Goal: Transaction & Acquisition: Purchase product/service

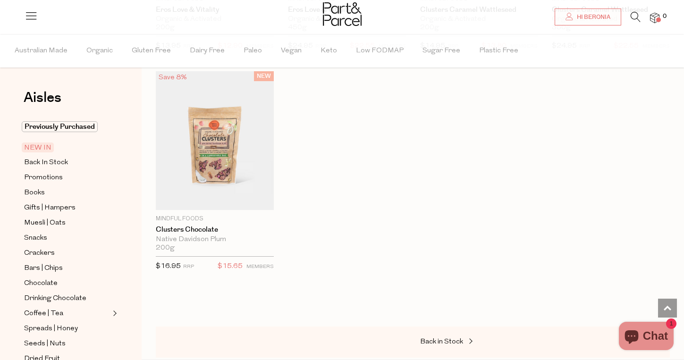
scroll to position [1606, 0]
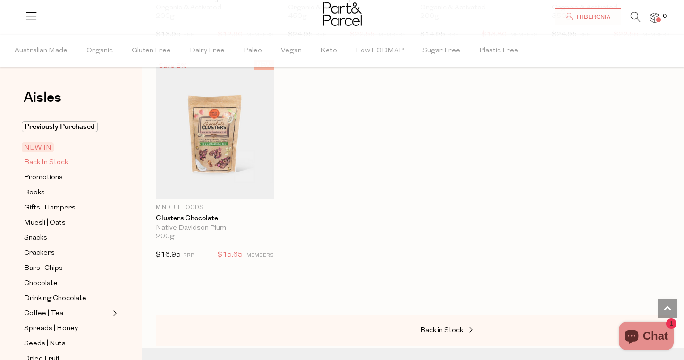
click at [34, 161] on span "Back In Stock" at bounding box center [46, 162] width 44 height 11
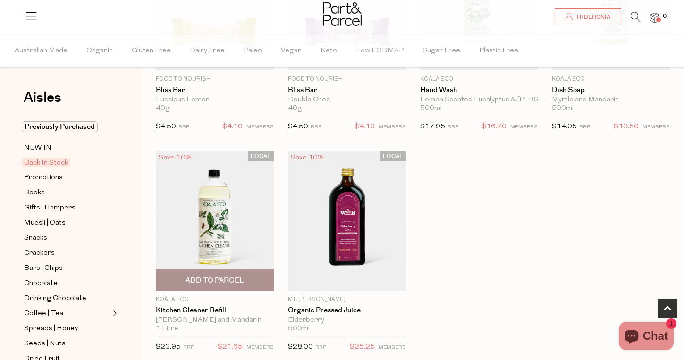
scroll to position [418, 0]
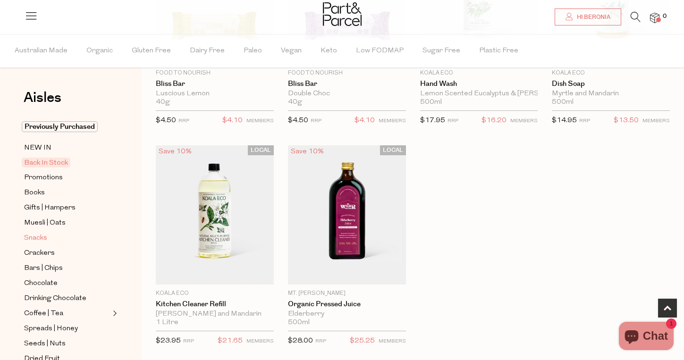
click at [45, 236] on span "Snacks" at bounding box center [35, 238] width 23 height 11
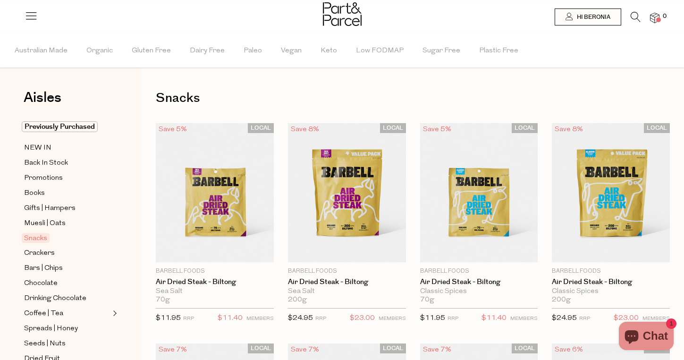
click at [30, 16] on icon at bounding box center [31, 15] width 13 height 13
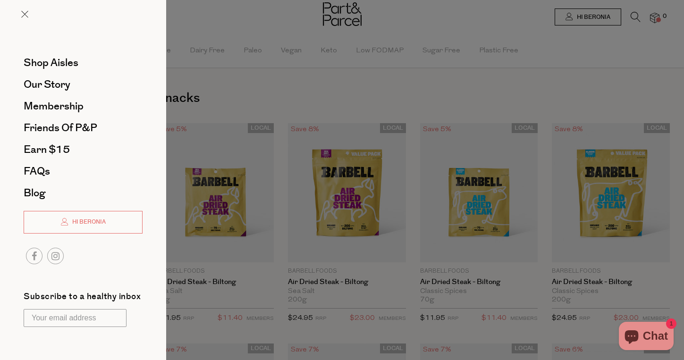
click at [259, 34] on div at bounding box center [342, 180] width 684 height 360
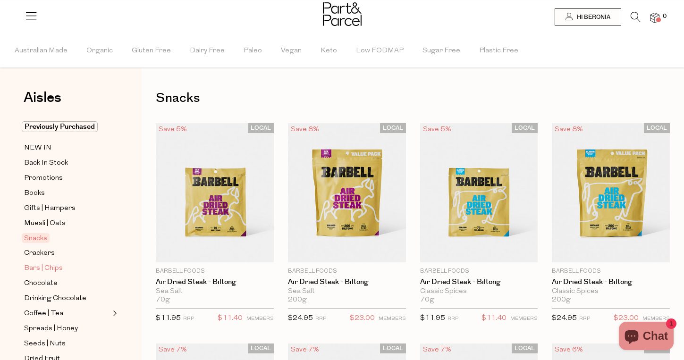
scroll to position [50, 0]
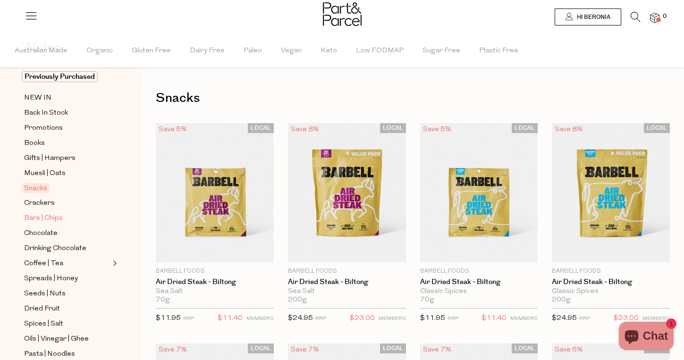
click at [51, 216] on span "Bars | Chips" at bounding box center [43, 218] width 39 height 11
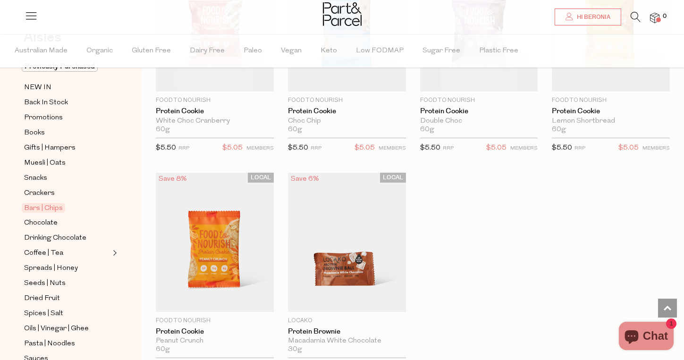
scroll to position [89, 0]
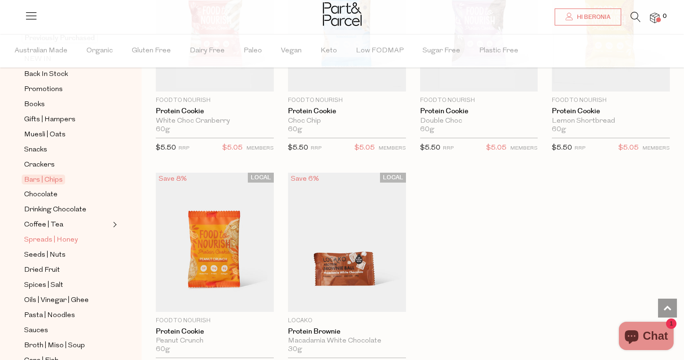
click at [57, 239] on span "Spreads | Honey" at bounding box center [51, 240] width 54 height 11
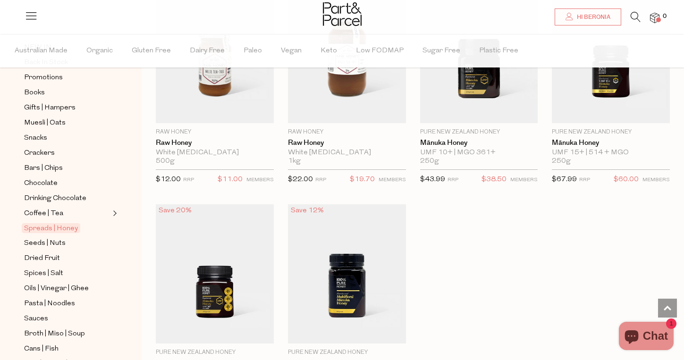
scroll to position [2568, 0]
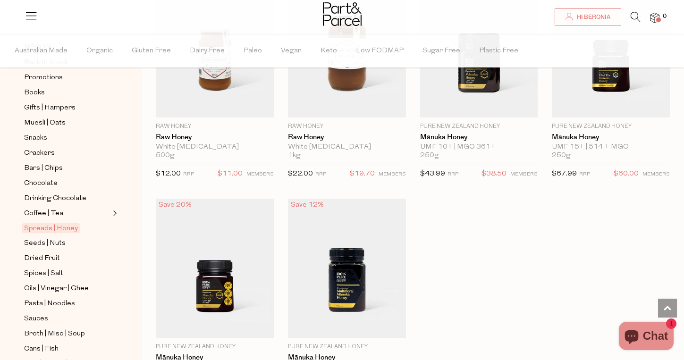
click at [638, 15] on icon at bounding box center [636, 17] width 10 height 10
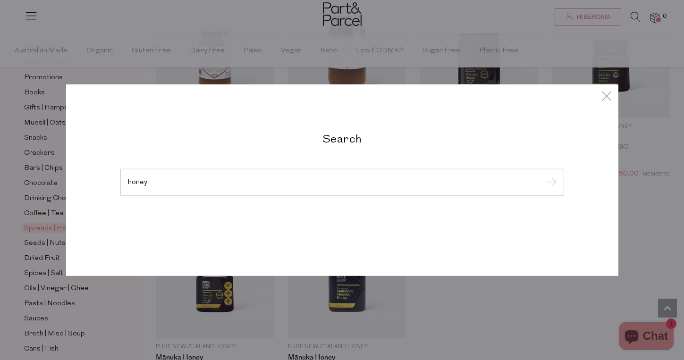
type input "honey"
click at [549, 183] on input "submit" at bounding box center [549, 183] width 14 height 14
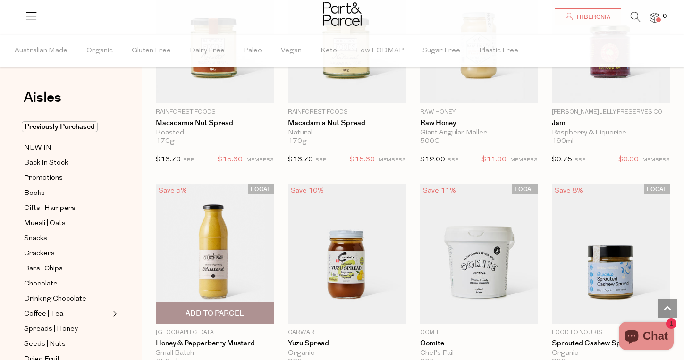
scroll to position [1025, 0]
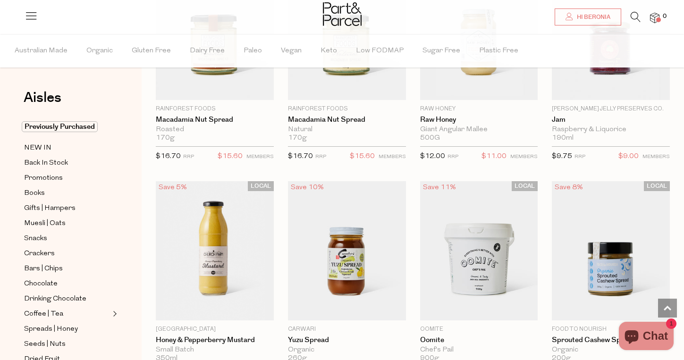
click at [634, 18] on icon at bounding box center [636, 17] width 10 height 10
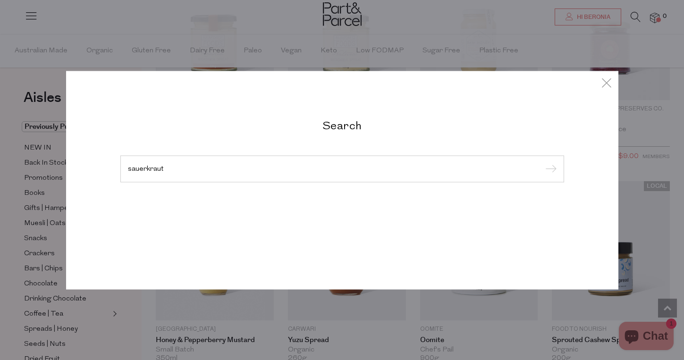
type input "sauerkraut"
click at [549, 169] on input "submit" at bounding box center [549, 169] width 14 height 14
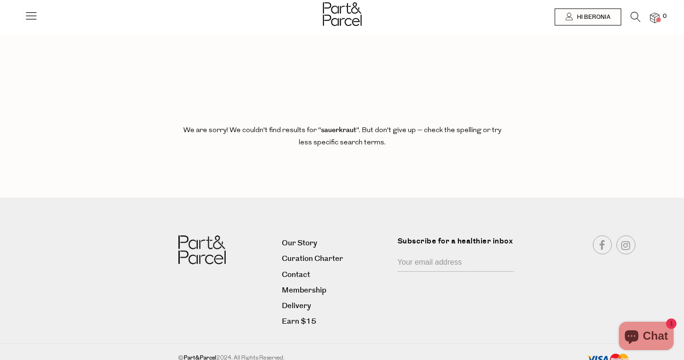
click at [330, 127] on b "sauerkraut" at bounding box center [338, 130] width 35 height 10
copy b "sauerkraut"
click at [372, 95] on div "We are sorry! We couldn't find results for " sauerkraut ". But don't give up – …" at bounding box center [342, 131] width 330 height 81
click at [25, 18] on icon at bounding box center [31, 15] width 13 height 13
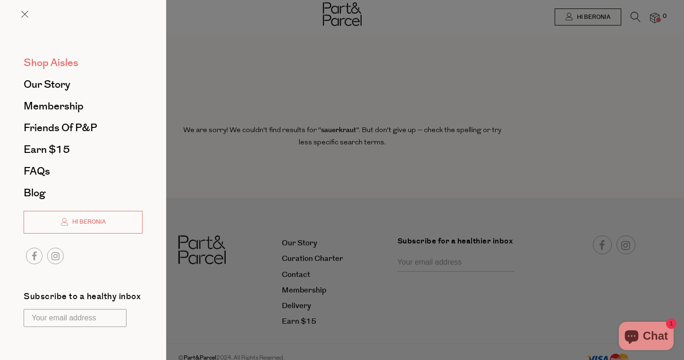
click at [50, 67] on span "Shop Aisles" at bounding box center [51, 62] width 55 height 15
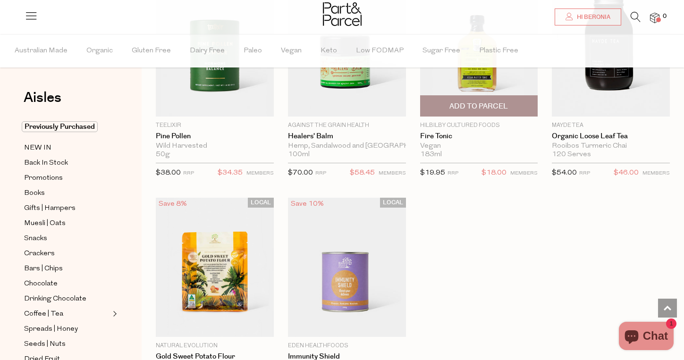
scroll to position [2572, 0]
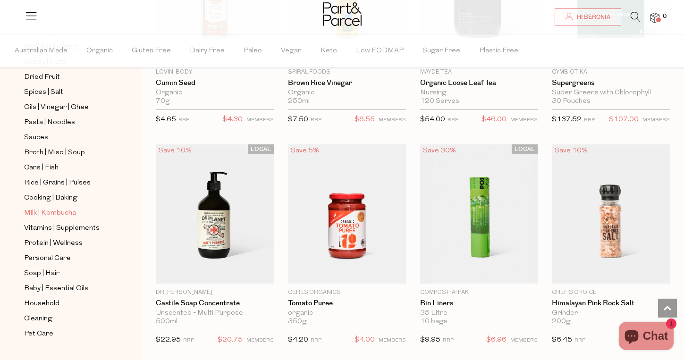
scroll to position [279, 0]
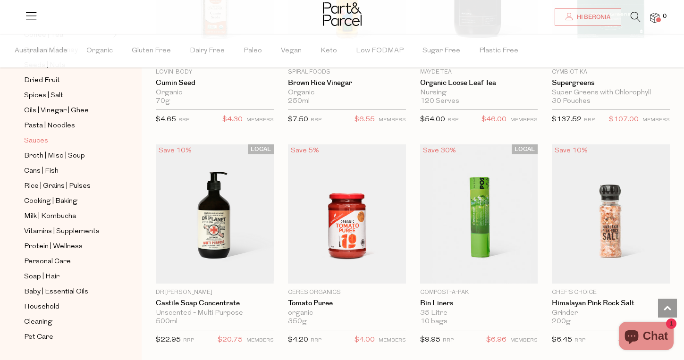
click at [41, 139] on span "Sauces" at bounding box center [36, 140] width 24 height 11
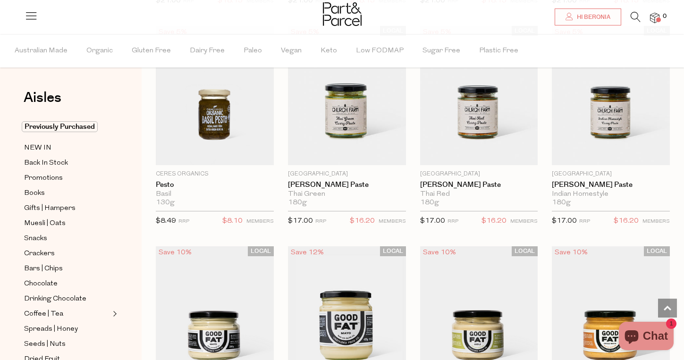
scroll to position [759, 0]
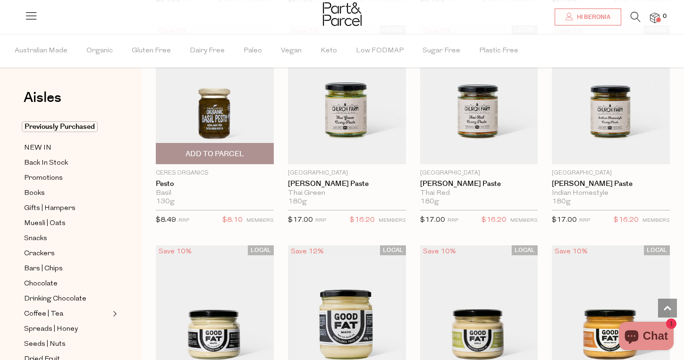
click at [203, 153] on span "Add To Parcel" at bounding box center [215, 154] width 59 height 10
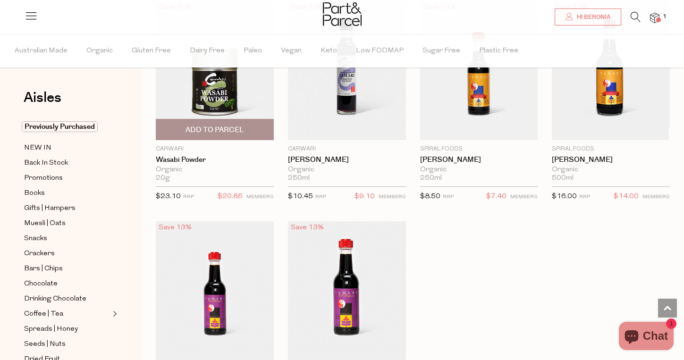
scroll to position [2548, 0]
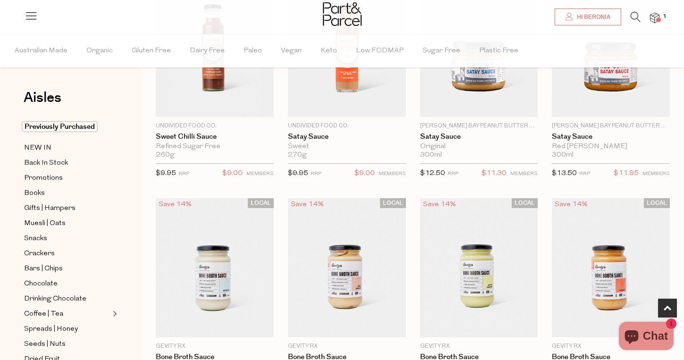
scroll to position [366, 0]
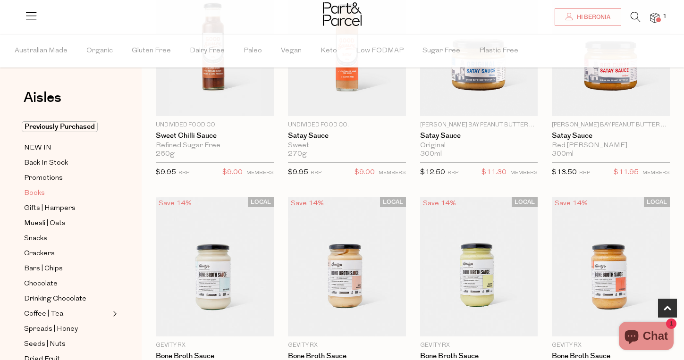
click at [38, 195] on span "Books" at bounding box center [34, 193] width 21 height 11
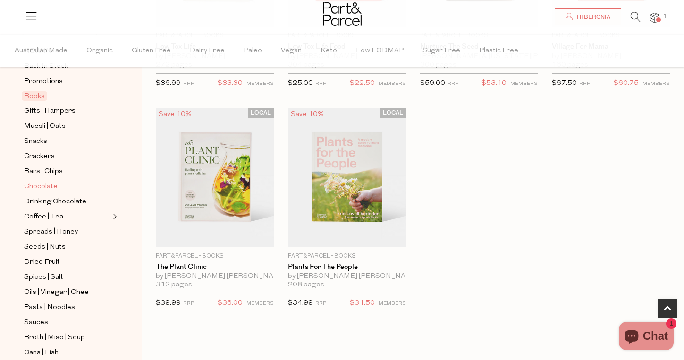
scroll to position [102, 0]
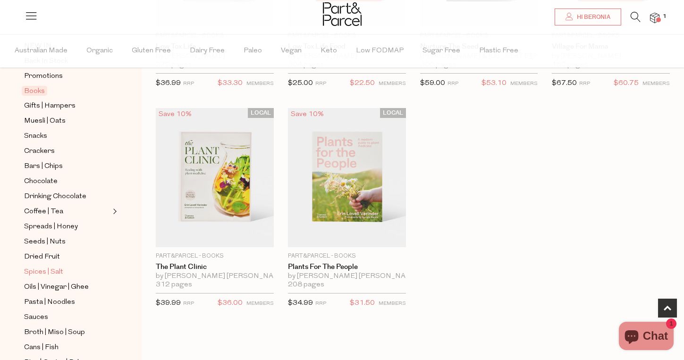
click at [51, 271] on span "Spices | Salt" at bounding box center [43, 272] width 39 height 11
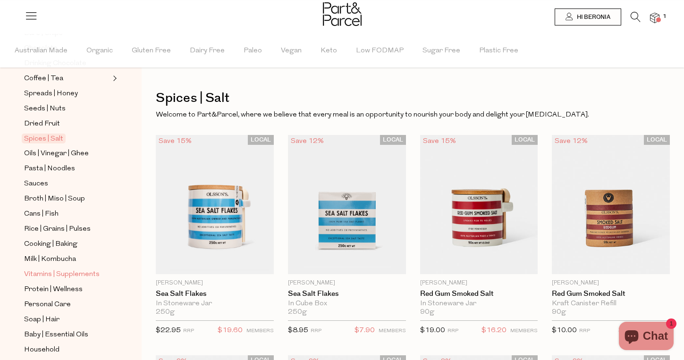
scroll to position [234, 0]
click at [42, 169] on span "Pasta | Noodles" at bounding box center [49, 170] width 51 height 11
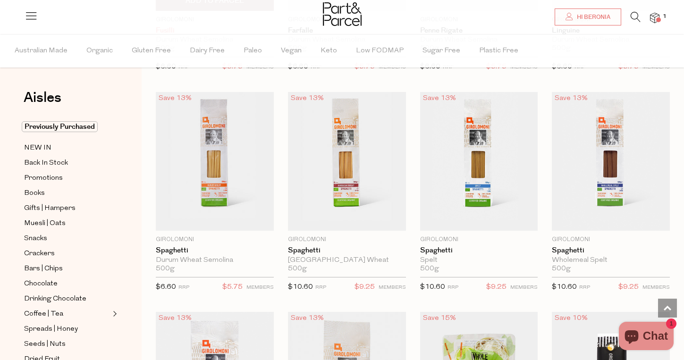
scroll to position [1576, 0]
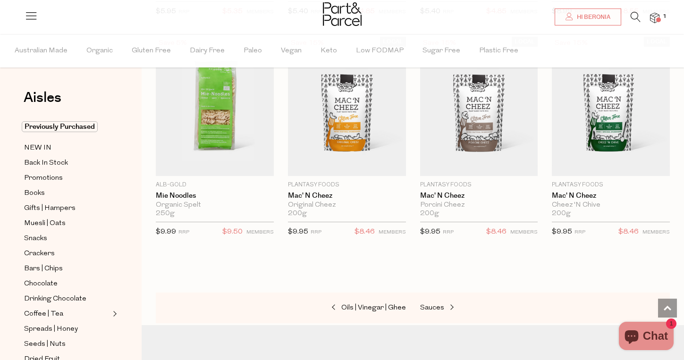
scroll to position [2955, 0]
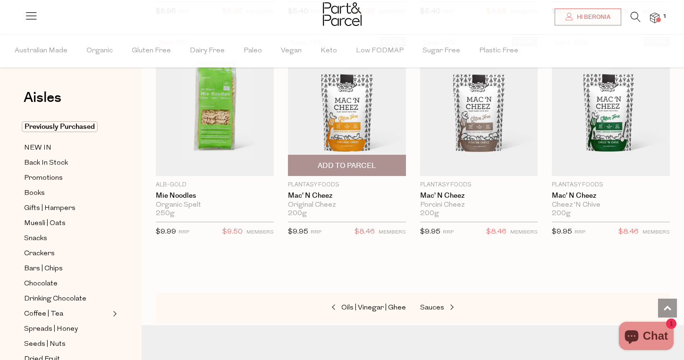
click at [337, 97] on img at bounding box center [347, 106] width 118 height 139
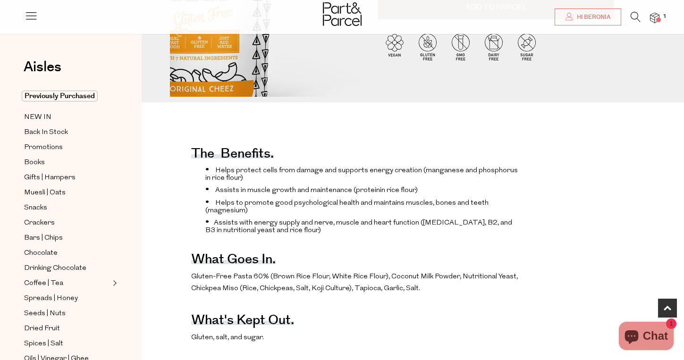
scroll to position [261, 0]
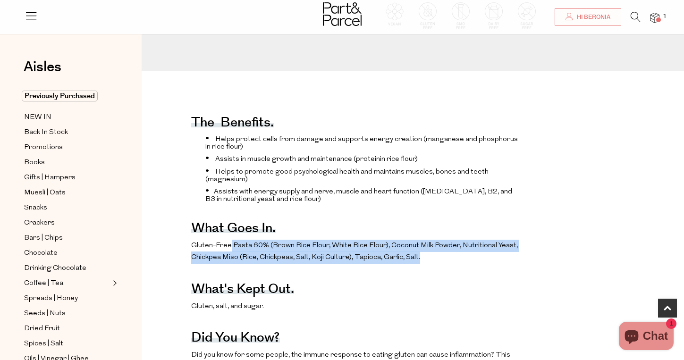
drag, startPoint x: 231, startPoint y: 245, endPoint x: 426, endPoint y: 254, distance: 195.2
click at [426, 254] on p "Gluten-Free Pasta 60% (Brown Rice Flour, White Rice Flour), Coconut Milk Powder…" at bounding box center [356, 252] width 330 height 24
drag, startPoint x: 435, startPoint y: 256, endPoint x: 205, endPoint y: 233, distance: 231.1
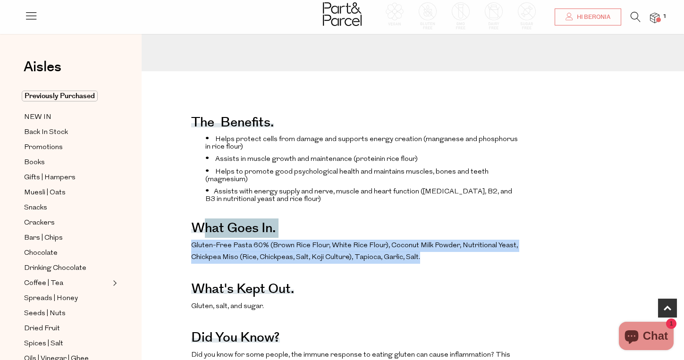
click at [239, 233] on h4 "What goes in." at bounding box center [233, 230] width 85 height 7
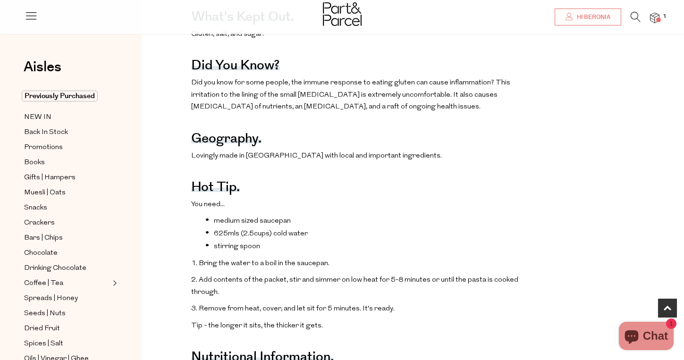
scroll to position [535, 0]
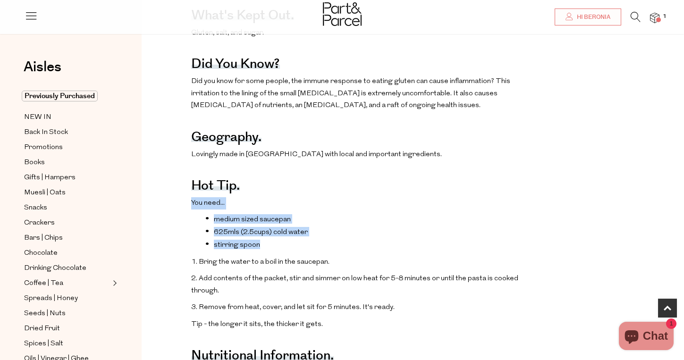
drag, startPoint x: 271, startPoint y: 243, endPoint x: 192, endPoint y: 201, distance: 89.8
click at [192, 201] on div "The benefits. Helps protect cells from damage and supports energy creation (man…" at bounding box center [356, 201] width 330 height 756
click at [228, 228] on li "625mls (2.5cups) cold water" at bounding box center [362, 231] width 315 height 9
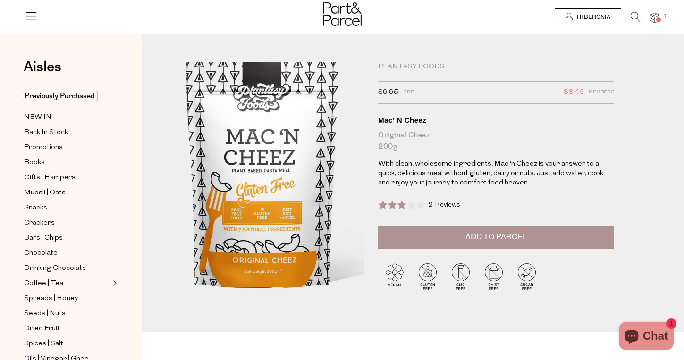
scroll to position [0, 0]
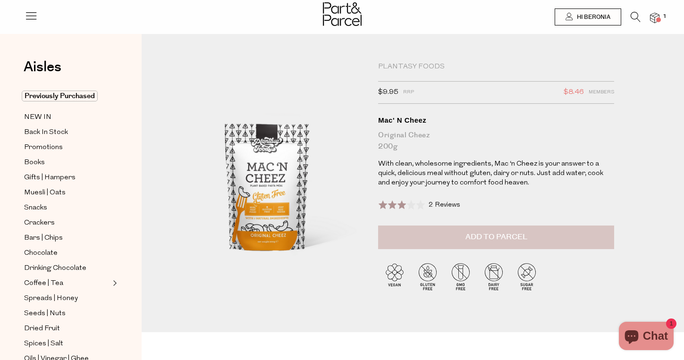
click at [437, 233] on button "Add to Parcel" at bounding box center [496, 238] width 236 height 24
click at [44, 239] on span "Bars | Chips" at bounding box center [43, 238] width 39 height 11
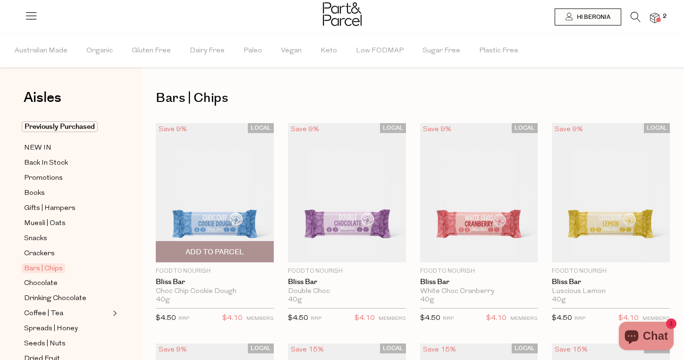
click at [192, 193] on img at bounding box center [215, 192] width 118 height 139
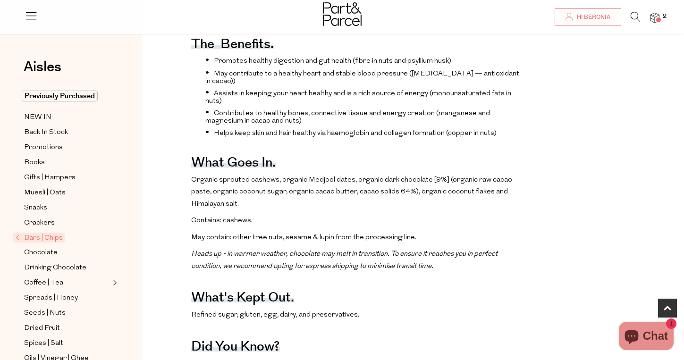
scroll to position [389, 0]
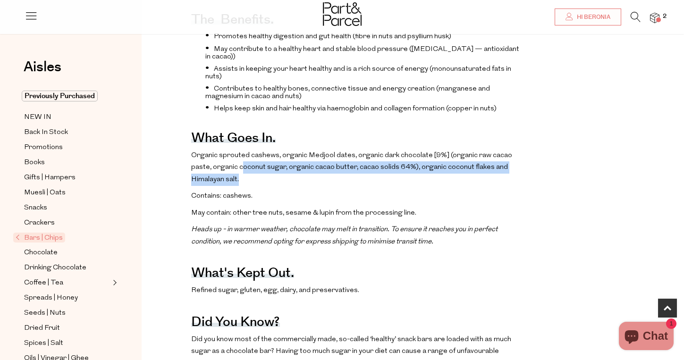
drag, startPoint x: 251, startPoint y: 156, endPoint x: 241, endPoint y: 150, distance: 11.9
click at [241, 150] on p "Organic sprouted cashews, organic Medjool dates, organic dark chocolate [9%] (o…" at bounding box center [356, 168] width 330 height 36
click at [237, 170] on div "Organic sprouted cashews, organic Medjool dates, organic dark chocolate [9%] (o…" at bounding box center [356, 176] width 330 height 53
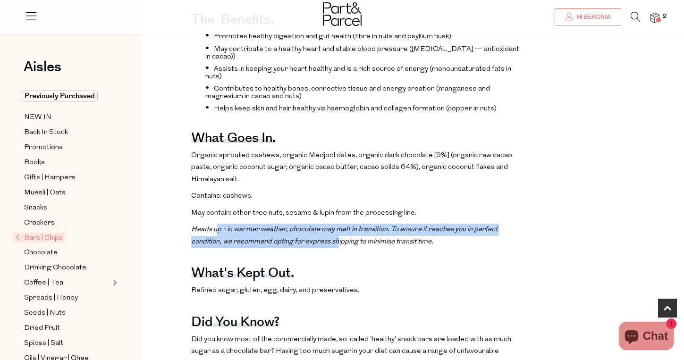
drag, startPoint x: 216, startPoint y: 212, endPoint x: 339, endPoint y: 220, distance: 123.4
click at [340, 224] on p "Heads up - in warmer weather, chocolate may melt in transition. To ensure it re…" at bounding box center [356, 236] width 330 height 24
click at [339, 224] on p "Heads up - in warmer weather, chocolate may melt in transition. To ensure it re…" at bounding box center [356, 236] width 330 height 24
drag, startPoint x: 255, startPoint y: 214, endPoint x: 404, endPoint y: 228, distance: 149.3
click at [404, 228] on em "Heads up - in warmer weather, chocolate may melt in transition. To ensure it re…" at bounding box center [344, 235] width 306 height 19
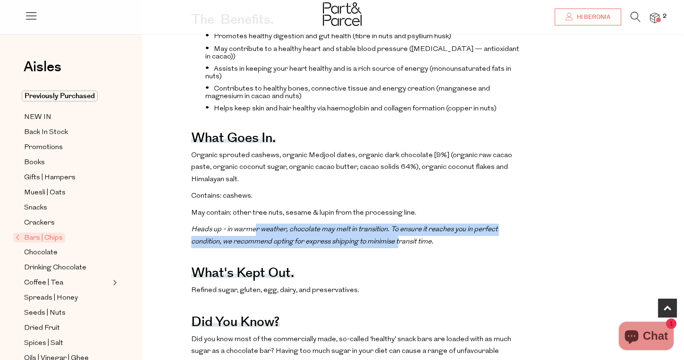
click at [404, 228] on em "Heads up - in warmer weather, chocolate may melt in transition. To ensure it re…" at bounding box center [344, 235] width 306 height 19
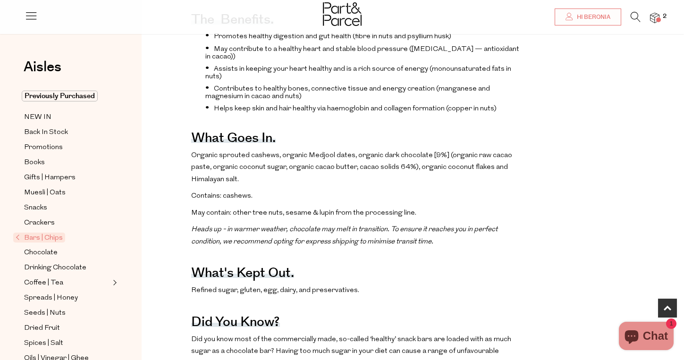
click at [441, 224] on p "Heads up - in warmer weather, chocolate may melt in transition. To ensure it re…" at bounding box center [356, 236] width 330 height 24
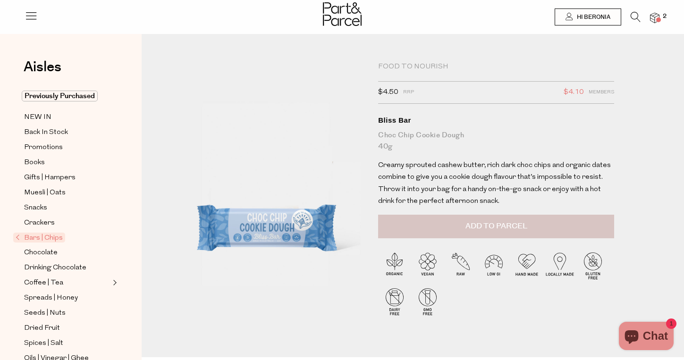
scroll to position [0, 0]
click at [488, 225] on span "Add to Parcel" at bounding box center [496, 226] width 62 height 11
click at [55, 237] on span "Bars | Chips" at bounding box center [39, 238] width 52 height 10
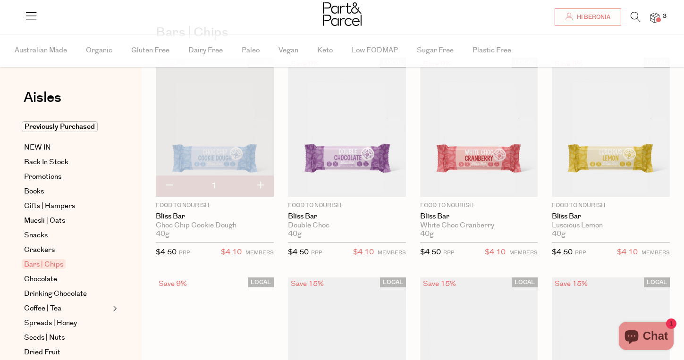
scroll to position [67, 0]
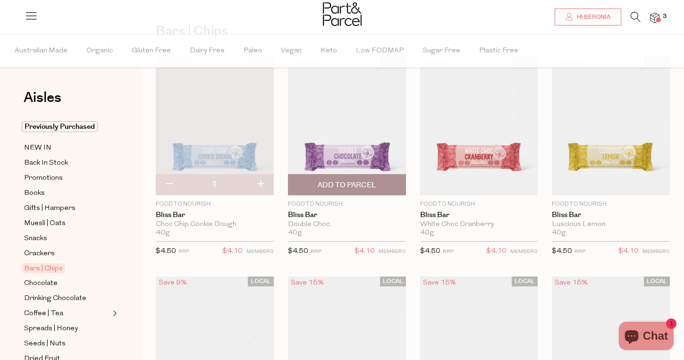
click at [356, 185] on span "Add To Parcel" at bounding box center [347, 185] width 59 height 10
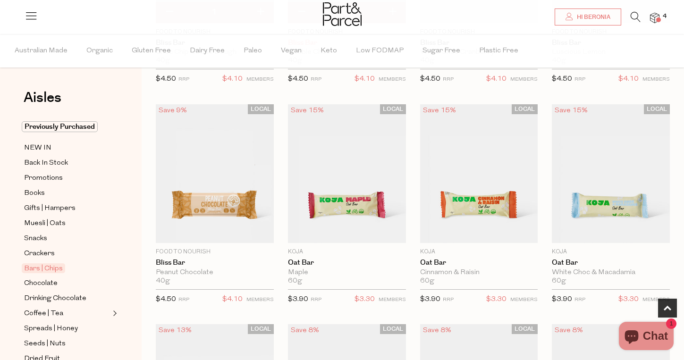
scroll to position [242, 0]
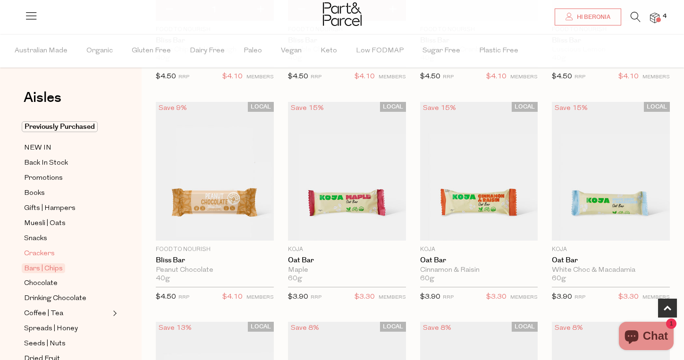
click at [34, 251] on span "Crackers" at bounding box center [39, 253] width 31 height 11
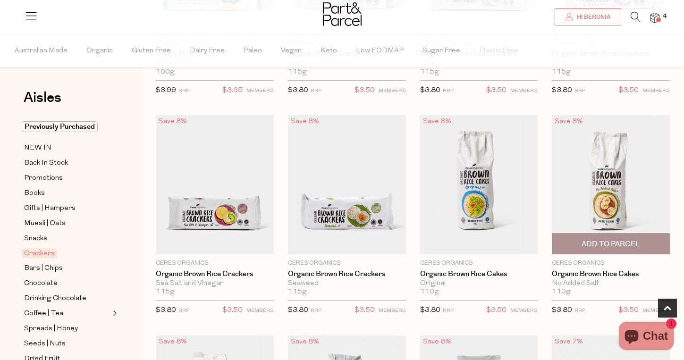
scroll to position [463, 0]
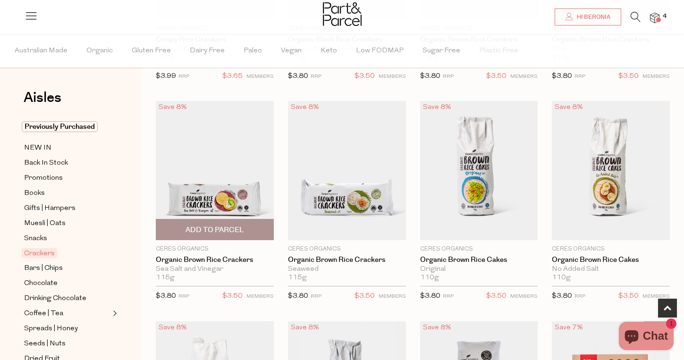
click at [210, 223] on span "Add To Parcel" at bounding box center [215, 230] width 112 height 20
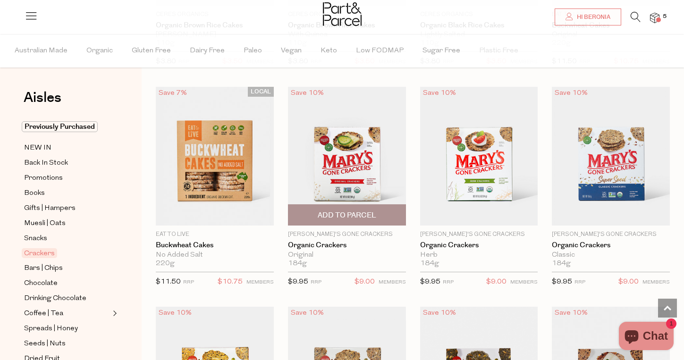
scroll to position [917, 0]
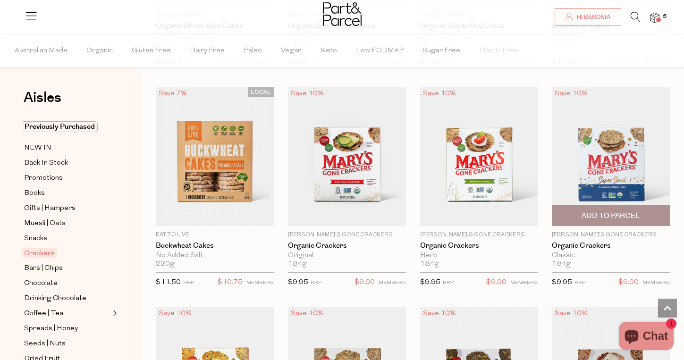
click at [605, 215] on span "Add To Parcel" at bounding box center [611, 216] width 59 height 10
click at [604, 169] on img at bounding box center [611, 156] width 118 height 139
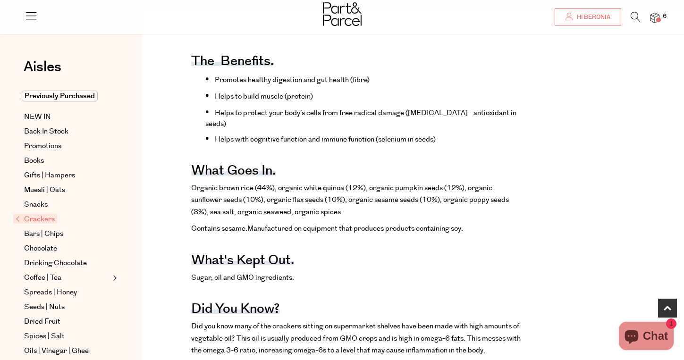
scroll to position [359, 0]
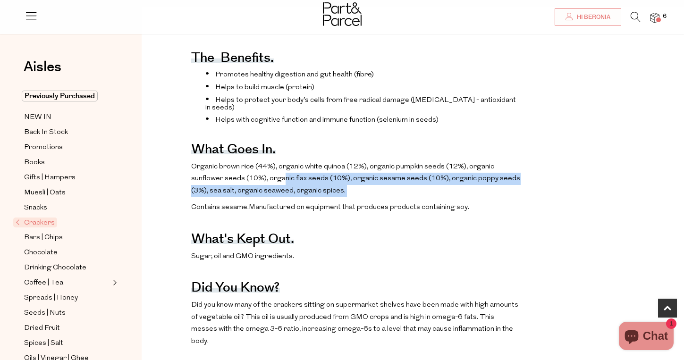
drag, startPoint x: 282, startPoint y: 163, endPoint x: 315, endPoint y: 190, distance: 43.0
click at [315, 190] on div "The benefits. Promotes healthy digestion and gut health (fibre) Helps to build …" at bounding box center [356, 317] width 330 height 569
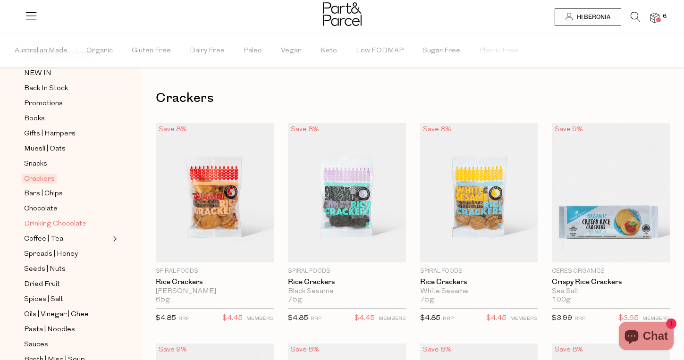
scroll to position [129, 0]
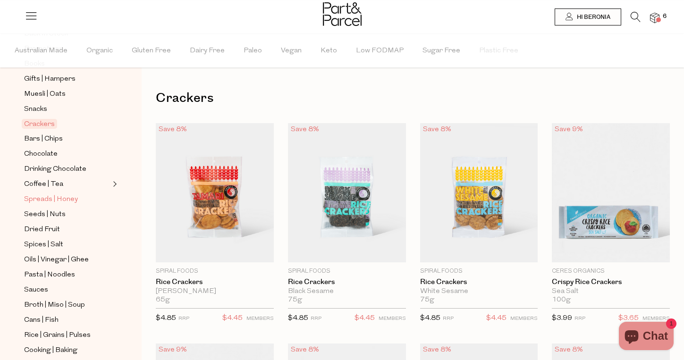
click at [51, 199] on span "Spreads | Honey" at bounding box center [51, 199] width 54 height 11
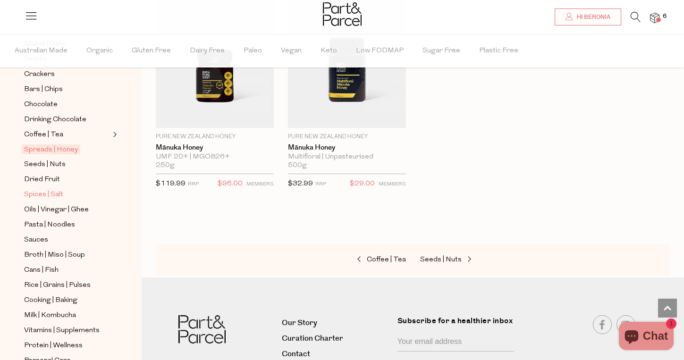
scroll to position [186, 0]
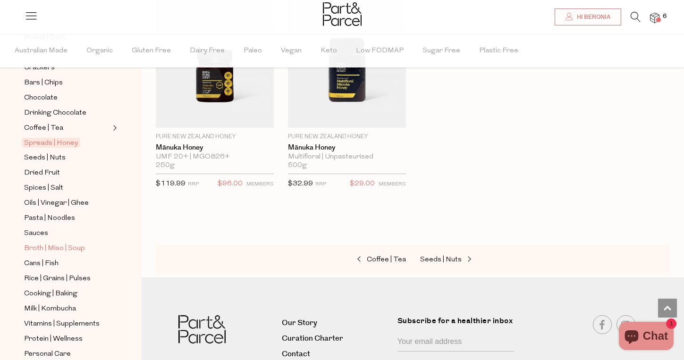
click at [49, 245] on span "Broth | Miso | Soup" at bounding box center [54, 248] width 61 height 11
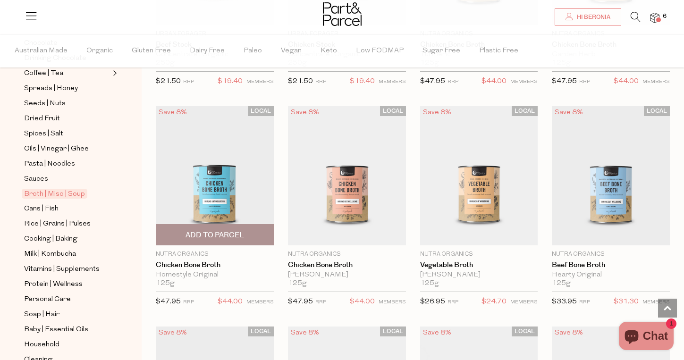
scroll to position [246, 0]
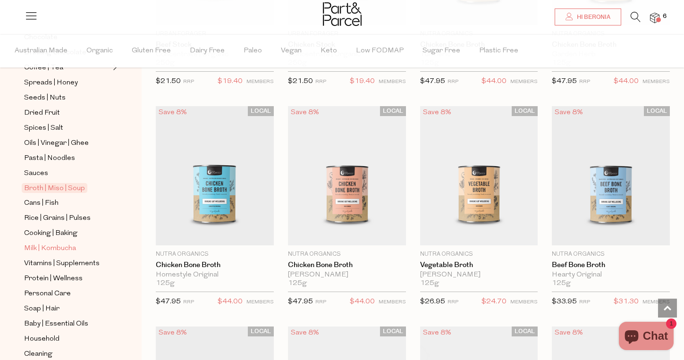
click at [52, 248] on span "Milk | Kombucha" at bounding box center [50, 248] width 52 height 11
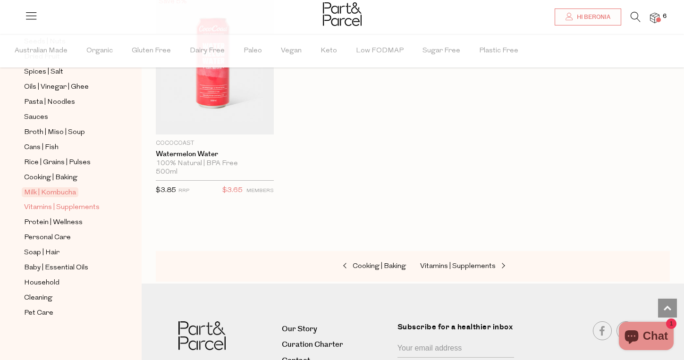
scroll to position [303, 0]
click at [58, 237] on span "Personal Care" at bounding box center [47, 237] width 47 height 11
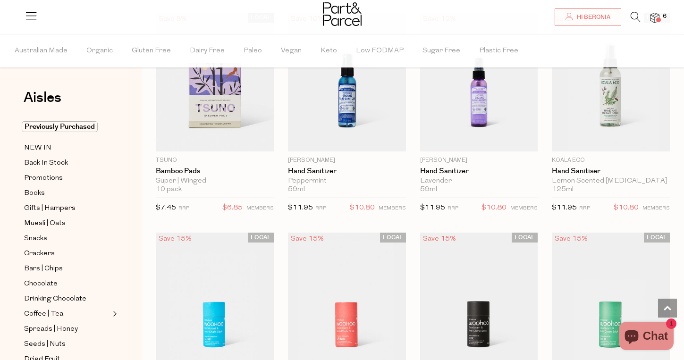
scroll to position [2315, 0]
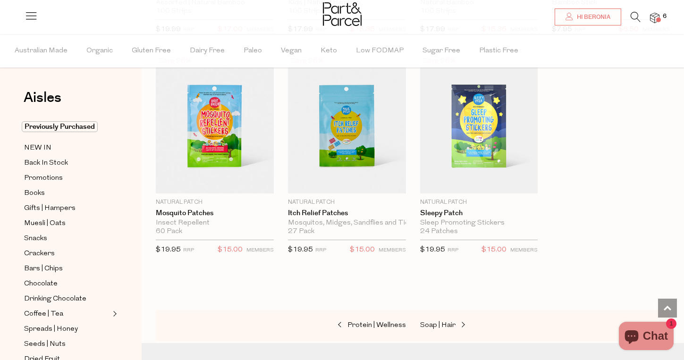
click at [651, 14] on img at bounding box center [654, 18] width 9 height 11
